Goal: Information Seeking & Learning: Learn about a topic

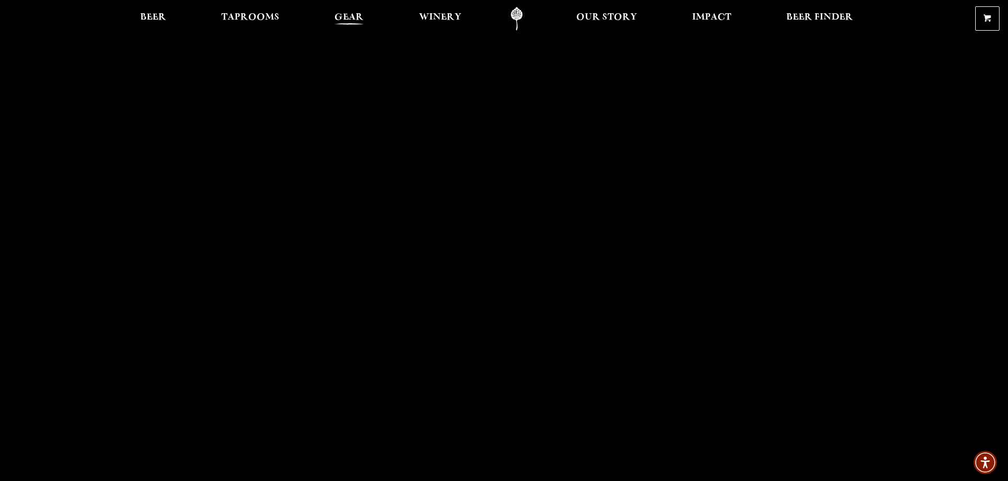
click at [342, 13] on span "Gear" at bounding box center [348, 17] width 29 height 8
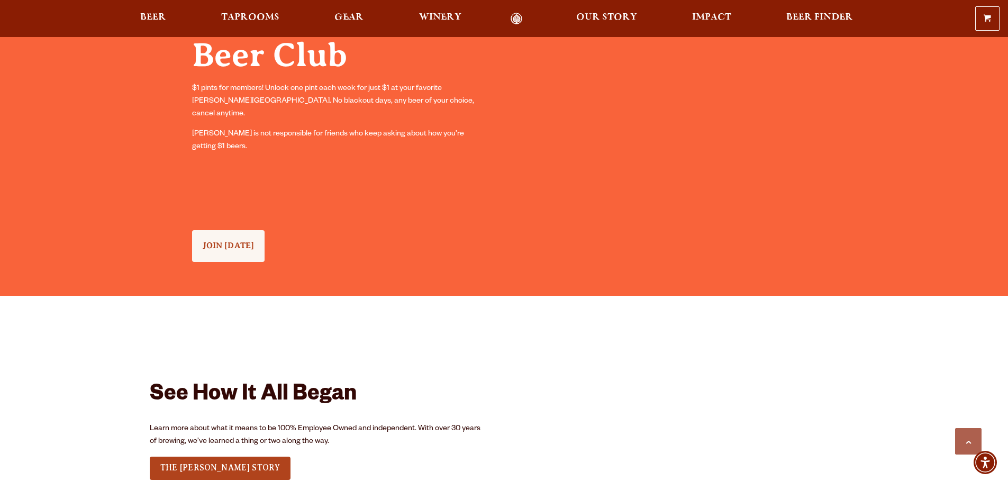
scroll to position [1376, 0]
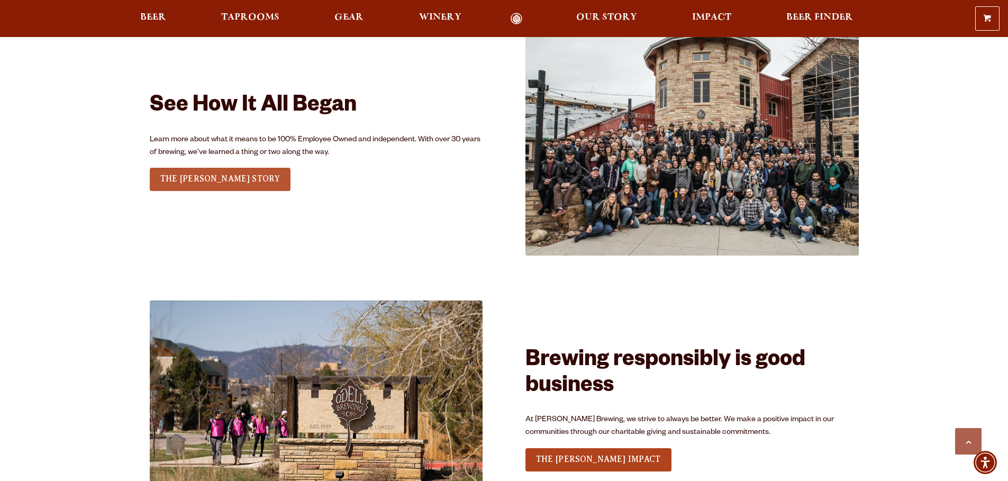
click at [203, 183] on span "THE ODELL STORY" at bounding box center [220, 179] width 120 height 10
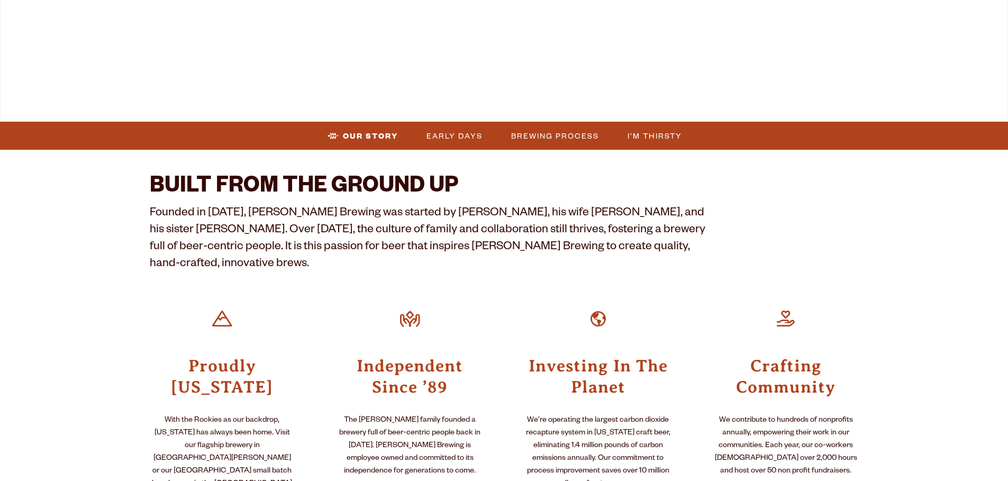
scroll to position [53, 0]
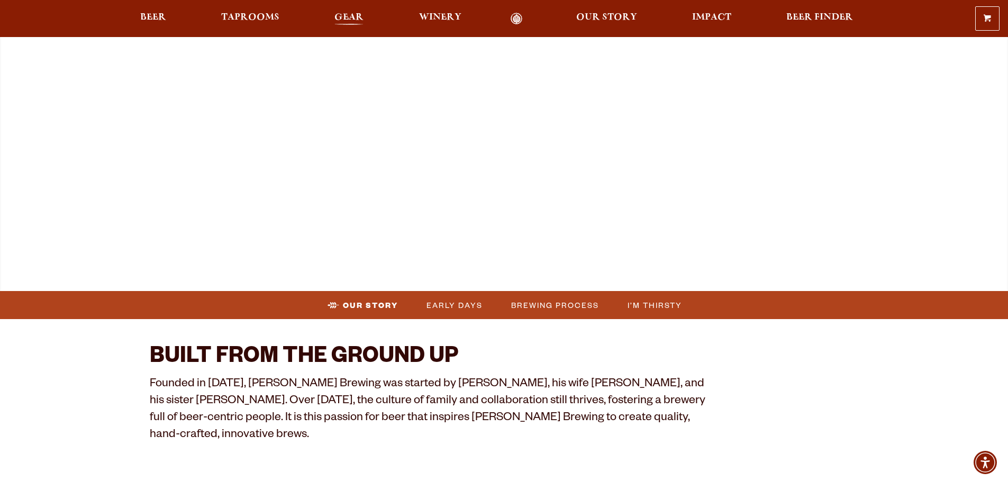
click at [351, 21] on span "Gear" at bounding box center [348, 17] width 29 height 8
